Goal: Find specific page/section: Find specific page/section

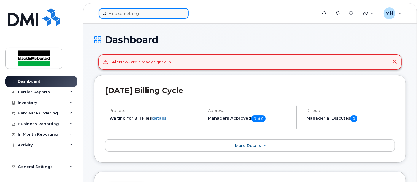
click at [145, 16] on input at bounding box center [144, 13] width 90 height 11
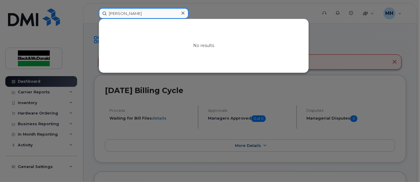
drag, startPoint x: 121, startPoint y: 12, endPoint x: 52, endPoint y: 12, distance: 69.1
click at [94, 12] on div "tykler [PERSON_NAME] No results" at bounding box center [206, 13] width 224 height 11
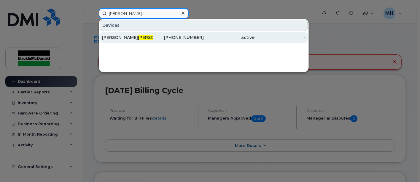
type input "[PERSON_NAME]"
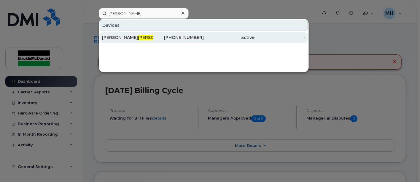
click at [138, 39] on span "[PERSON_NAME]" at bounding box center [156, 37] width 36 height 5
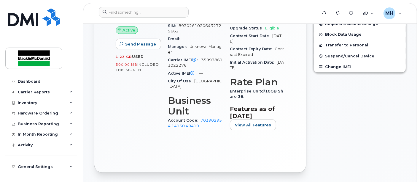
scroll to position [263, 0]
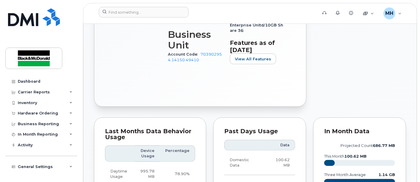
drag, startPoint x: 325, startPoint y: 61, endPoint x: 324, endPoint y: 49, distance: 11.7
